Goal: Obtain resource: Download file/media

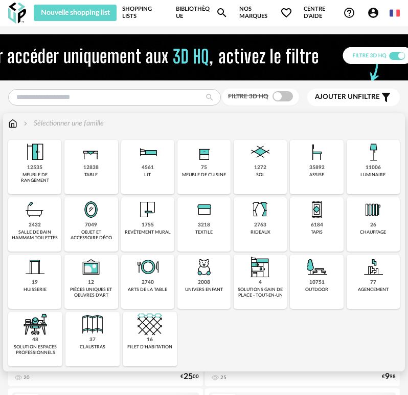
click at [249, 158] on img at bounding box center [260, 152] width 25 height 25
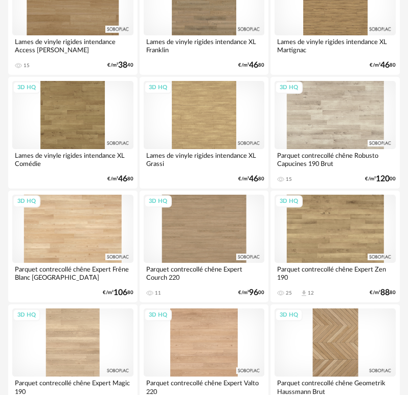
scroll to position [1433, 0]
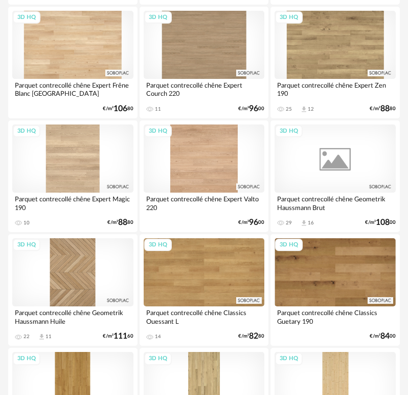
click at [315, 177] on div "3D HQ" at bounding box center [335, 158] width 121 height 68
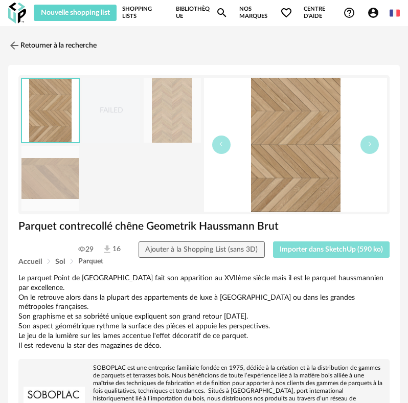
drag, startPoint x: 322, startPoint y: 261, endPoint x: 322, endPoint y: 254, distance: 6.7
click at [322, 260] on div "Accueil Sol Parquet" at bounding box center [203, 262] width 371 height 8
click at [321, 250] on span "Importer dans SketchUp (590 ko)" at bounding box center [331, 249] width 103 height 7
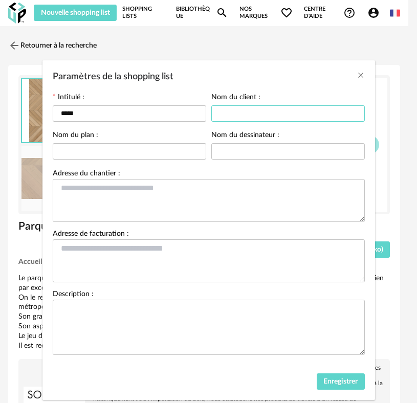
click at [254, 119] on input "Paramètres de la shopping list" at bounding box center [288, 113] width 154 height 16
type input "****"
click at [337, 376] on button "Enregistrer" at bounding box center [341, 382] width 48 height 16
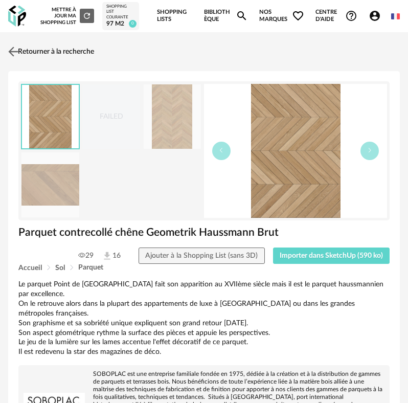
click at [18, 51] on img at bounding box center [13, 51] width 15 height 15
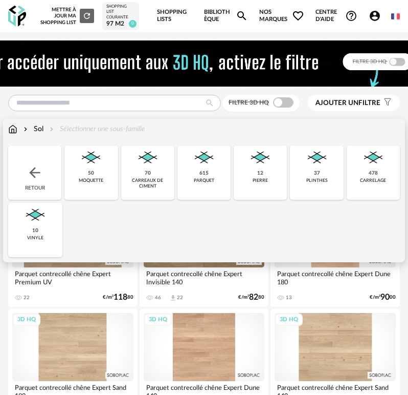
click at [256, 178] on div "pierre" at bounding box center [260, 181] width 15 height 6
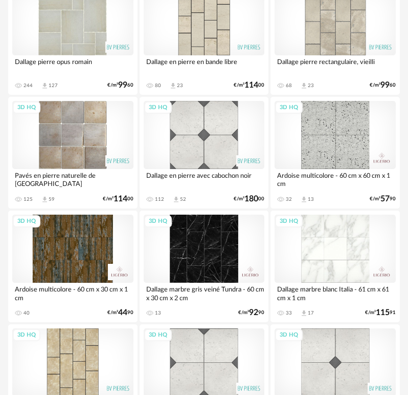
scroll to position [192, 0]
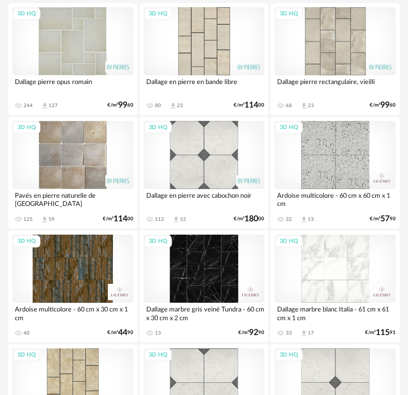
click at [80, 166] on div "3D HQ" at bounding box center [72, 155] width 121 height 68
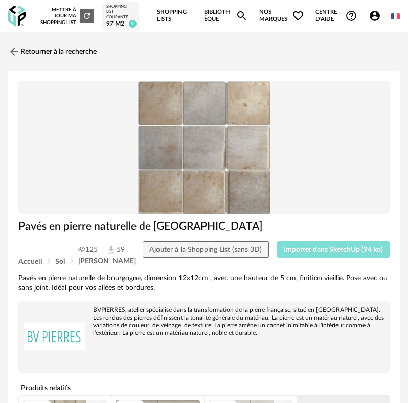
click at [332, 254] on button "Importer dans SketchUp (94 ko)" at bounding box center [333, 250] width 113 height 16
click at [15, 47] on img at bounding box center [13, 51] width 15 height 15
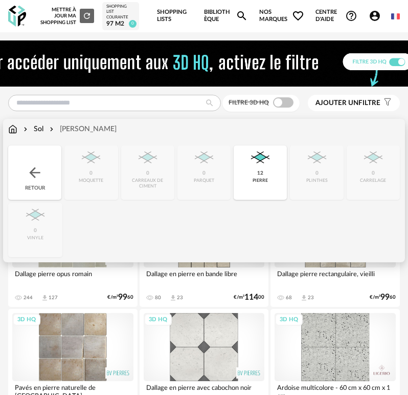
click at [260, 178] on div "pierre" at bounding box center [260, 181] width 15 height 6
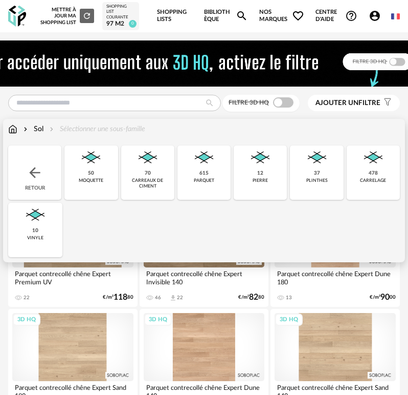
click at [363, 187] on div "478 carrelage" at bounding box center [373, 172] width 53 height 54
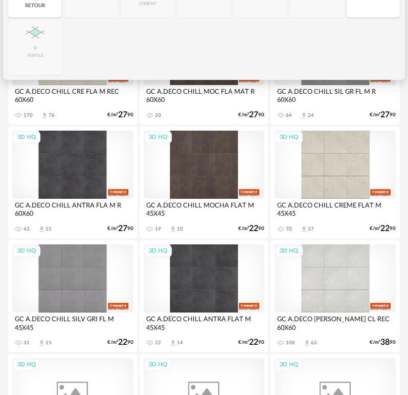
scroll to position [205, 0]
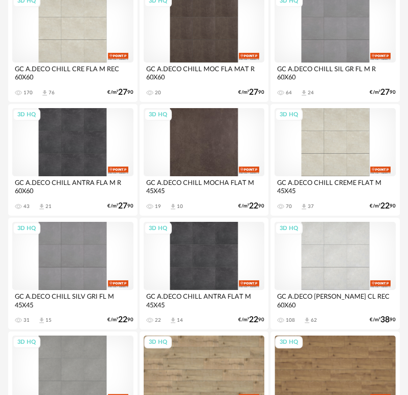
click at [218, 172] on div "3D HQ" at bounding box center [204, 142] width 121 height 68
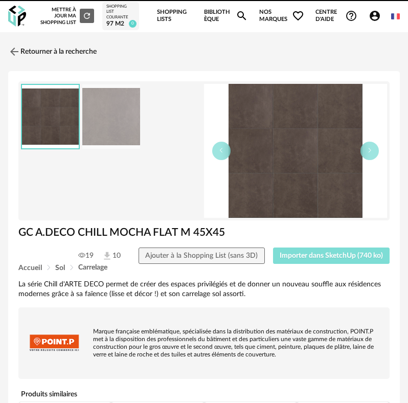
drag, startPoint x: 310, startPoint y: 259, endPoint x: 285, endPoint y: 255, distance: 25.3
click at [310, 259] on span "Importer dans SketchUp (740 ko)" at bounding box center [331, 255] width 103 height 7
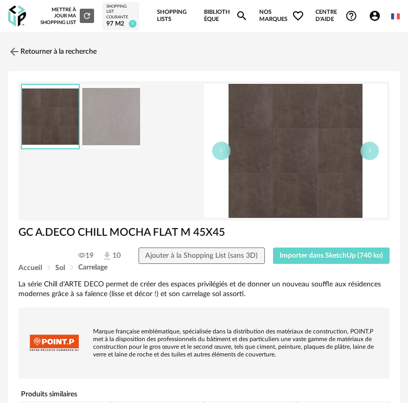
drag, startPoint x: 17, startPoint y: 57, endPoint x: 27, endPoint y: 74, distance: 19.0
click at [17, 56] on img at bounding box center [14, 52] width 12 height 12
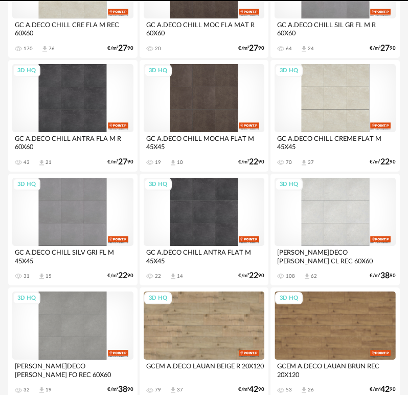
scroll to position [269, 0]
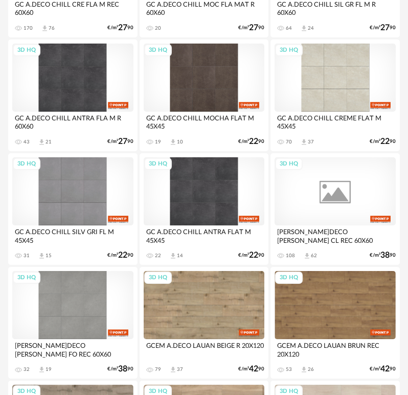
click at [356, 213] on div "3D HQ" at bounding box center [335, 191] width 121 height 68
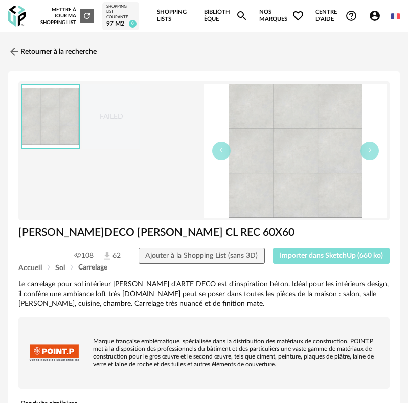
drag, startPoint x: 342, startPoint y: 258, endPoint x: 303, endPoint y: 260, distance: 38.9
click at [343, 258] on span "Importer dans SketchUp (660 ko)" at bounding box center [331, 255] width 103 height 7
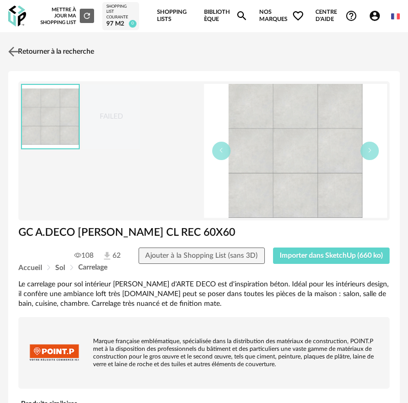
click at [20, 56] on img at bounding box center [13, 51] width 15 height 15
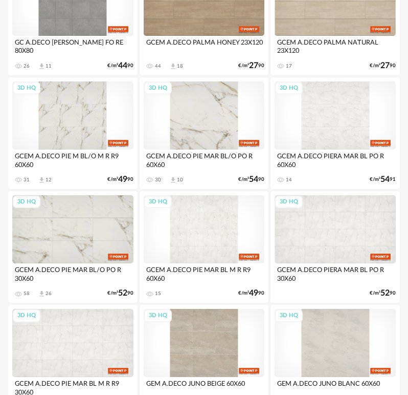
scroll to position [1253, 0]
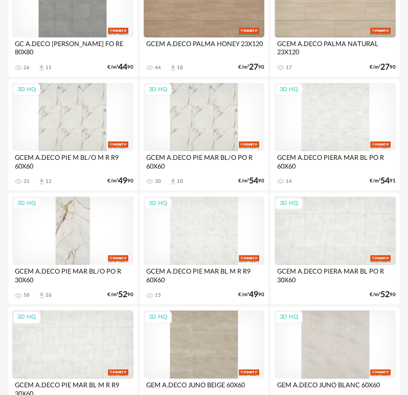
click at [80, 206] on div "3D HQ" at bounding box center [72, 230] width 121 height 68
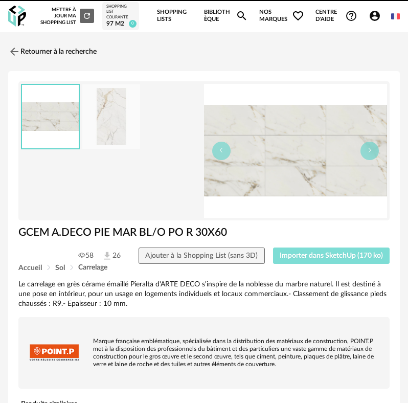
click at [299, 254] on span "Importer dans SketchUp (170 ko)" at bounding box center [331, 255] width 103 height 7
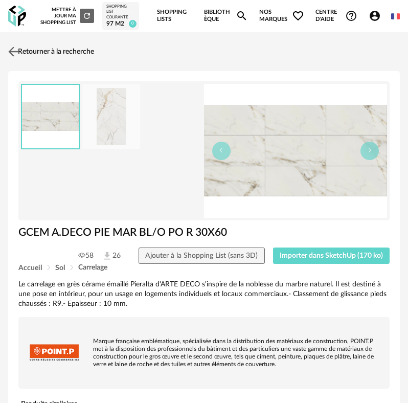
click at [51, 46] on link "Retourner à la recherche" at bounding box center [50, 51] width 89 height 23
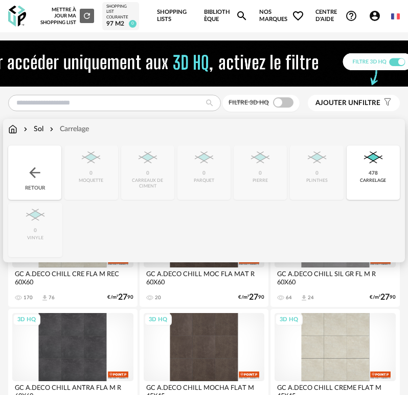
click at [389, 172] on div "478 [GEOGRAPHIC_DATA]" at bounding box center [373, 172] width 53 height 54
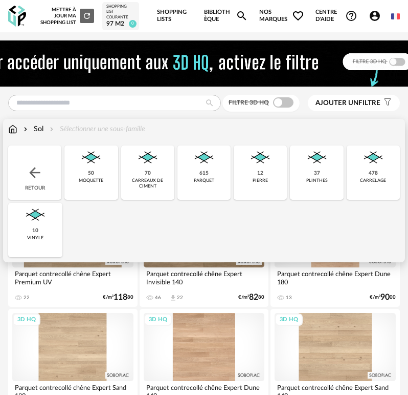
click at [199, 174] on div "615 parquet" at bounding box center [204, 172] width 53 height 54
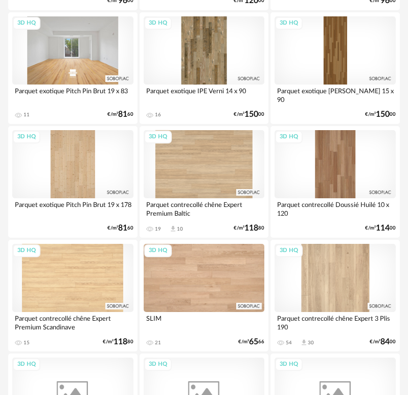
scroll to position [3377, 0]
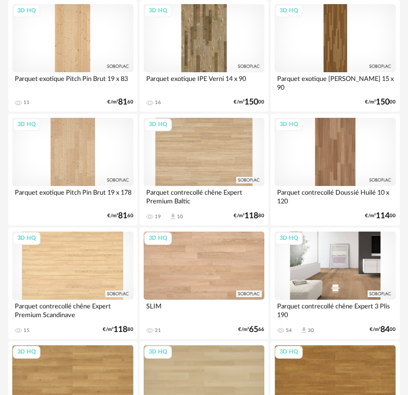
click at [331, 247] on div "3D HQ" at bounding box center [335, 265] width 121 height 68
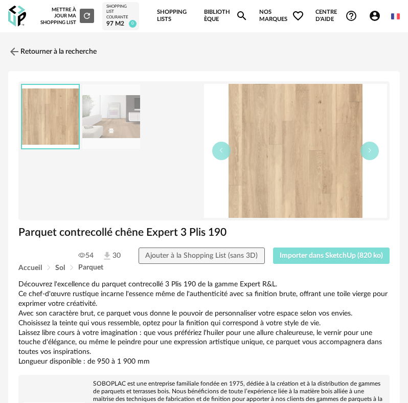
click at [296, 262] on button "Importer dans SketchUp (820 ko)" at bounding box center [331, 256] width 117 height 16
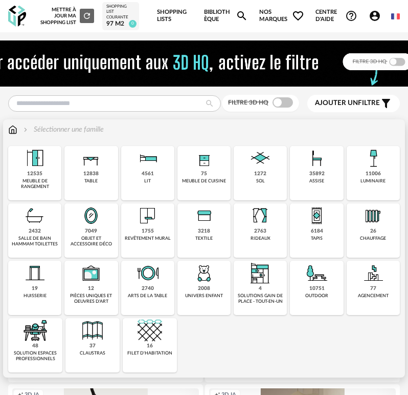
click at [153, 231] on div "1755" at bounding box center [148, 231] width 12 height 7
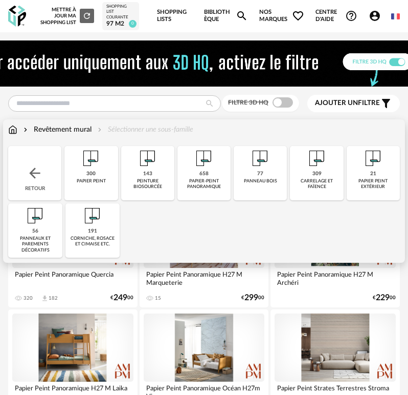
click at [302, 188] on div "carrelage et faïence" at bounding box center [316, 184] width 47 height 12
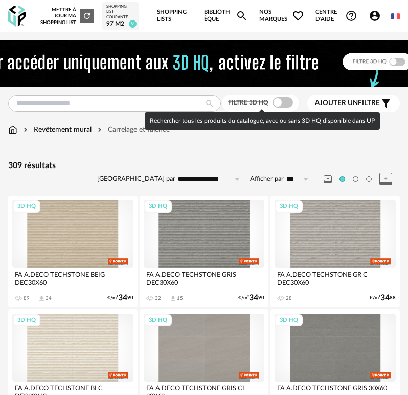
click at [284, 103] on span at bounding box center [283, 102] width 20 height 10
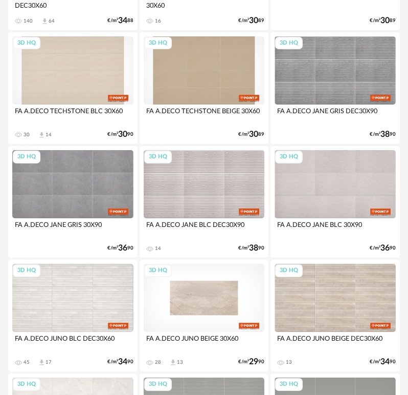
scroll to position [563, 0]
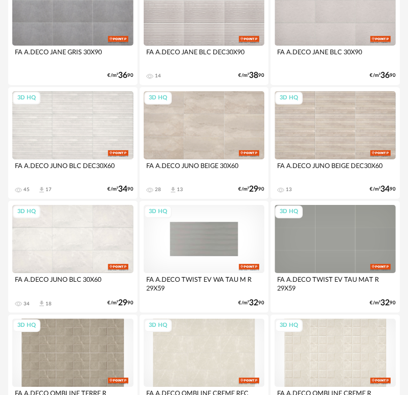
click at [207, 234] on div "3D HQ" at bounding box center [204, 239] width 121 height 68
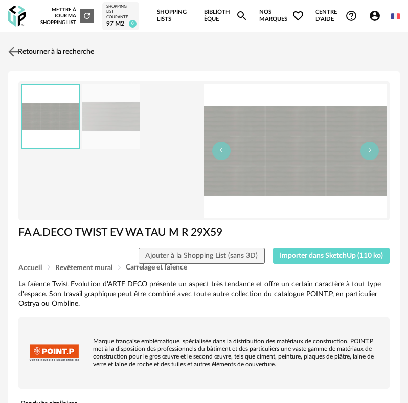
click at [8, 55] on img at bounding box center [13, 51] width 15 height 15
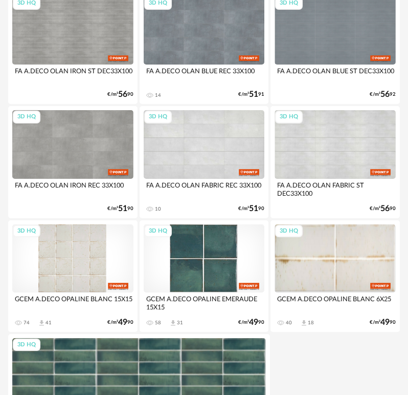
scroll to position [3684, 0]
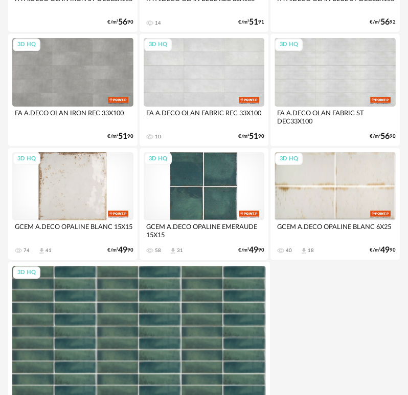
click at [96, 207] on div "3D HQ" at bounding box center [72, 186] width 121 height 68
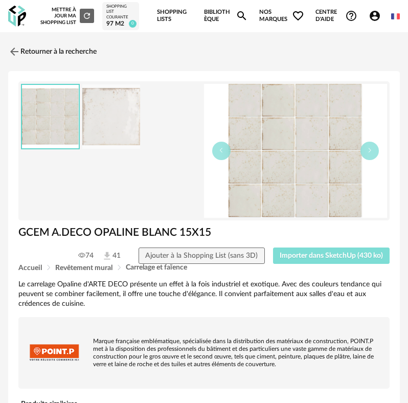
click at [299, 253] on span "Importer dans SketchUp (430 ko)" at bounding box center [331, 255] width 103 height 7
